Goal: Find specific page/section: Find specific page/section

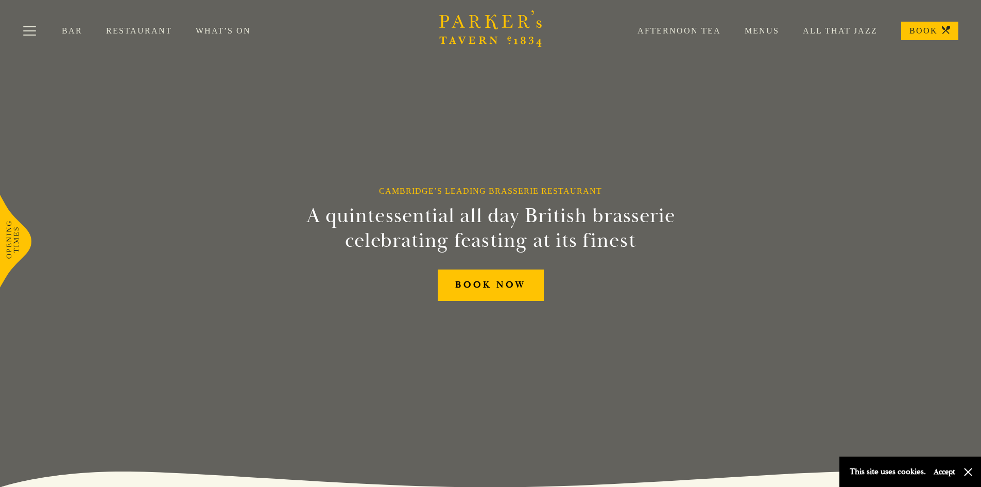
click at [768, 30] on link "Menus" at bounding box center [750, 31] width 58 height 10
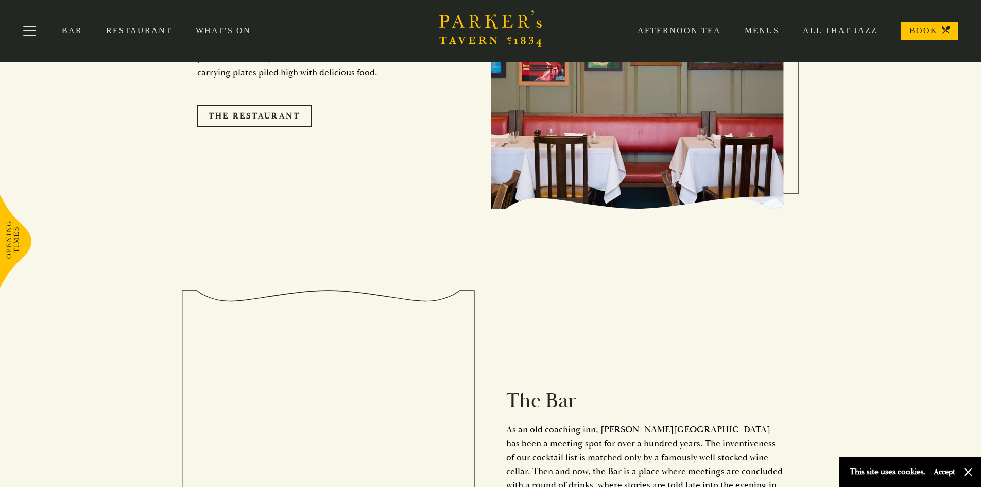
scroll to position [824, 0]
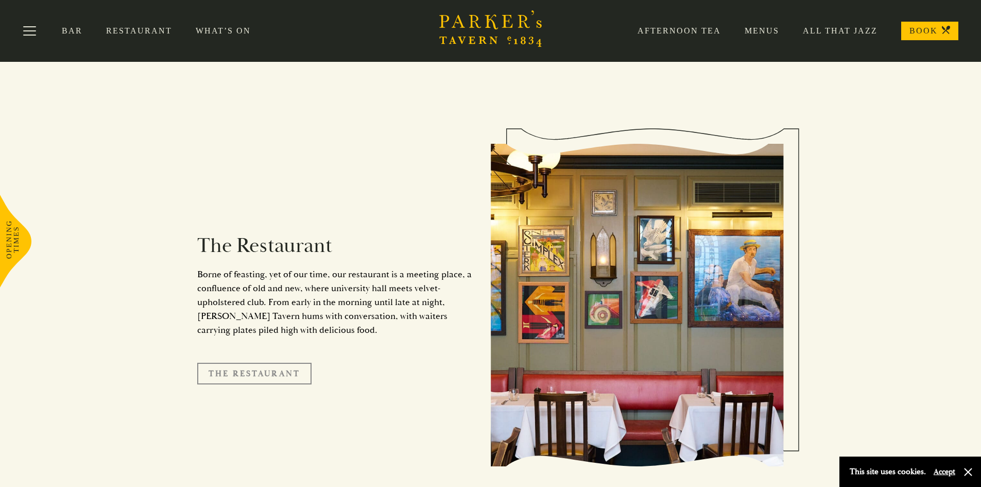
click at [268, 363] on link "The Restaurant" at bounding box center [254, 374] width 114 height 22
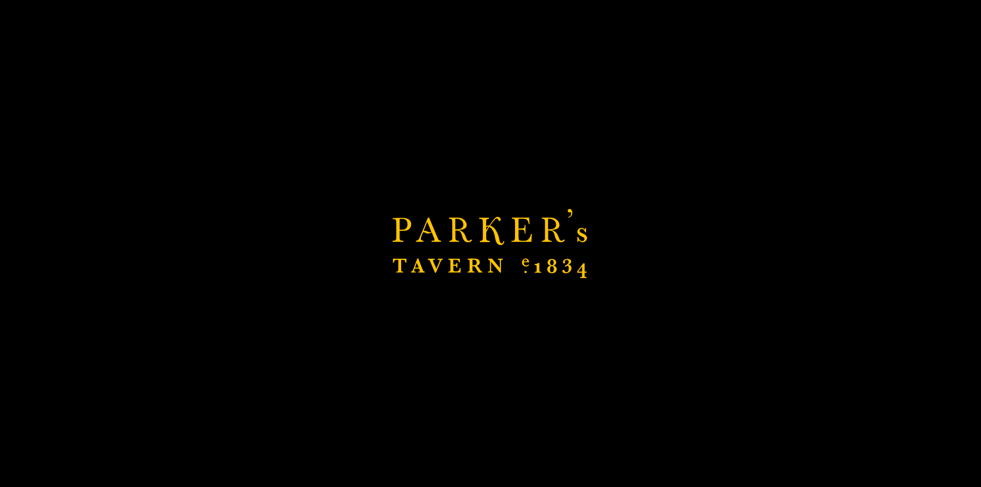
scroll to position [858, 0]
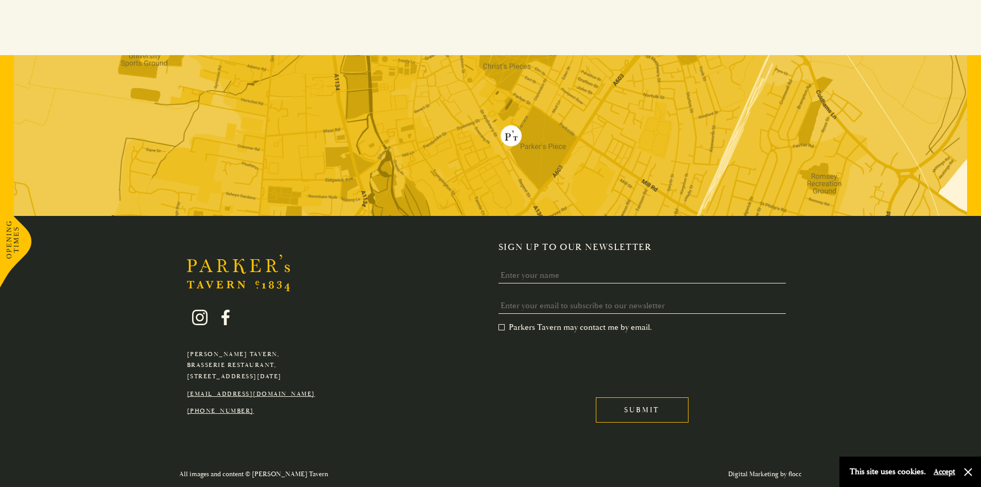
scroll to position [2018, 0]
